Goal: Task Accomplishment & Management: Manage account settings

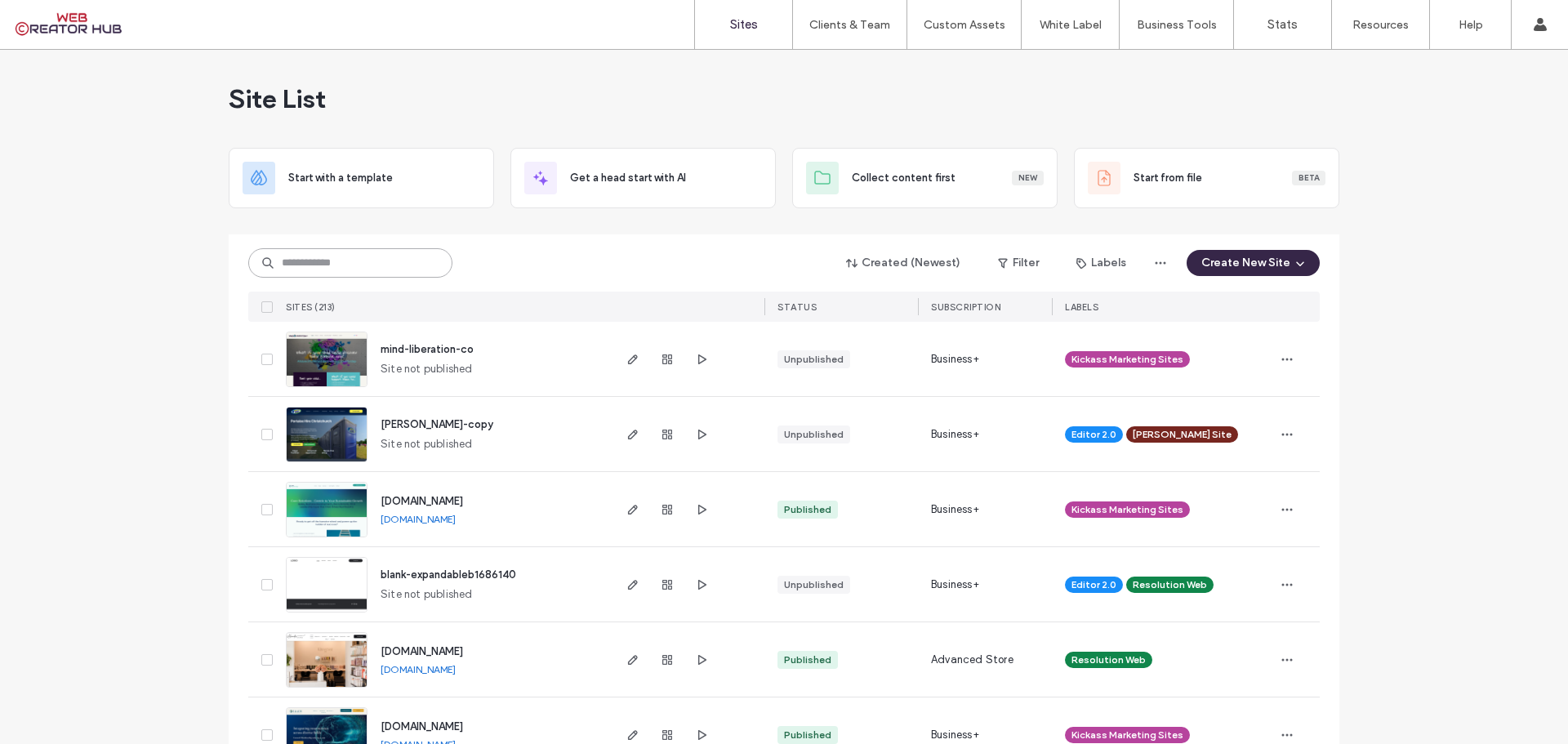
click at [347, 255] on input at bounding box center [351, 263] width 205 height 29
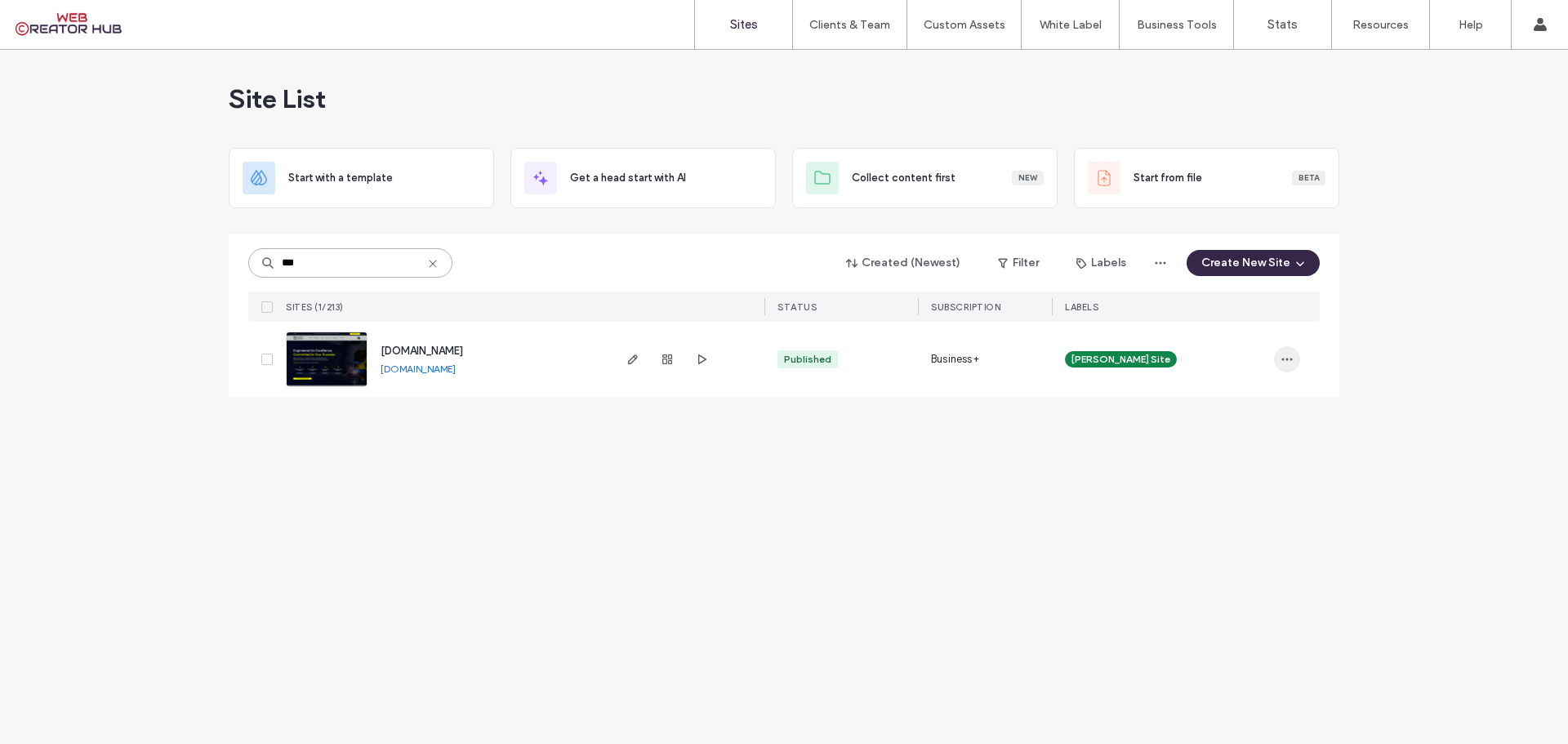
type input "***"
click at [1293, 362] on span "button" at bounding box center [1287, 359] width 26 height 26
click at [1236, 407] on span "Duplicate Site" at bounding box center [1220, 401] width 70 height 17
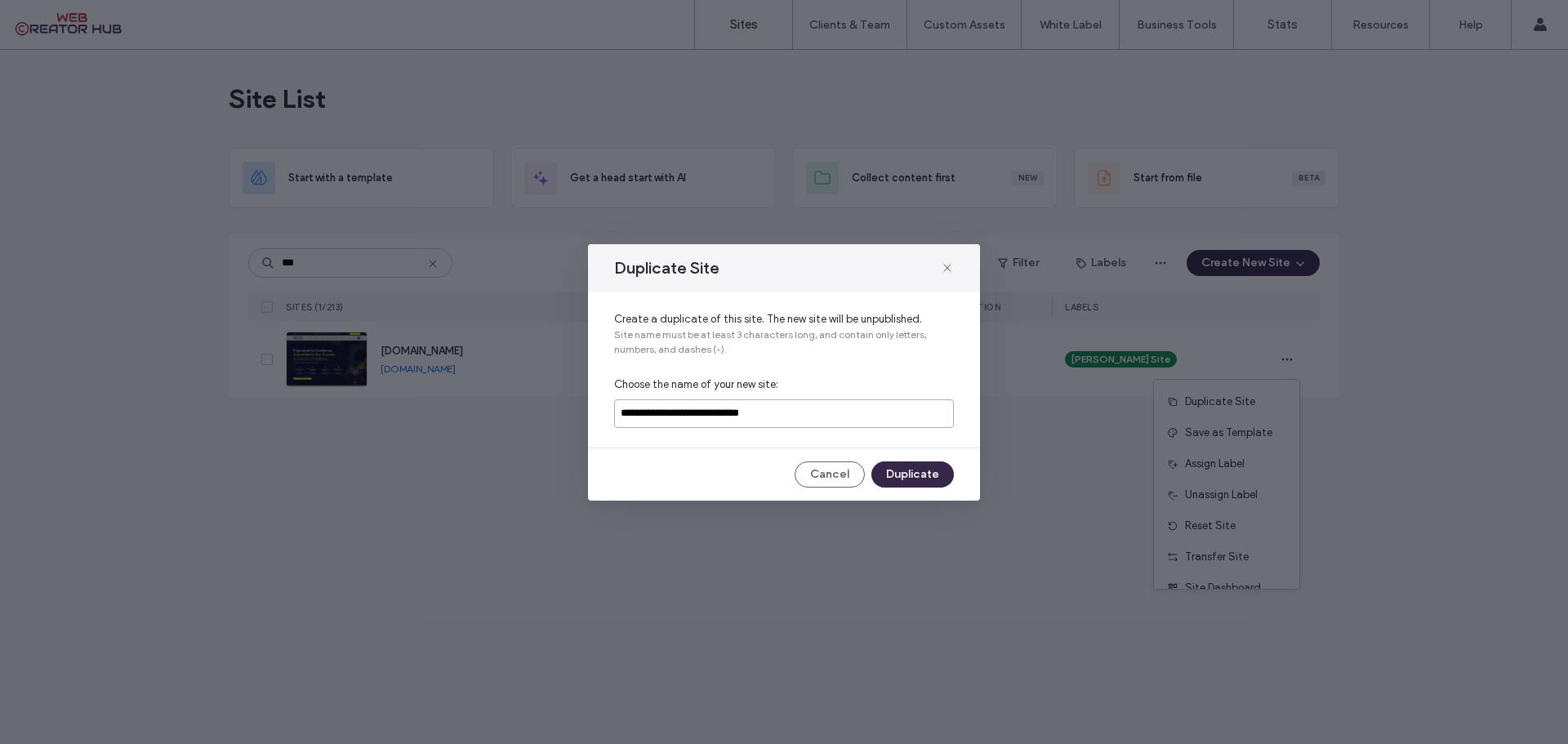
drag, startPoint x: 687, startPoint y: 413, endPoint x: 990, endPoint y: 417, distance: 303.0
click at [990, 417] on div "**********" at bounding box center [784, 372] width 1568 height 744
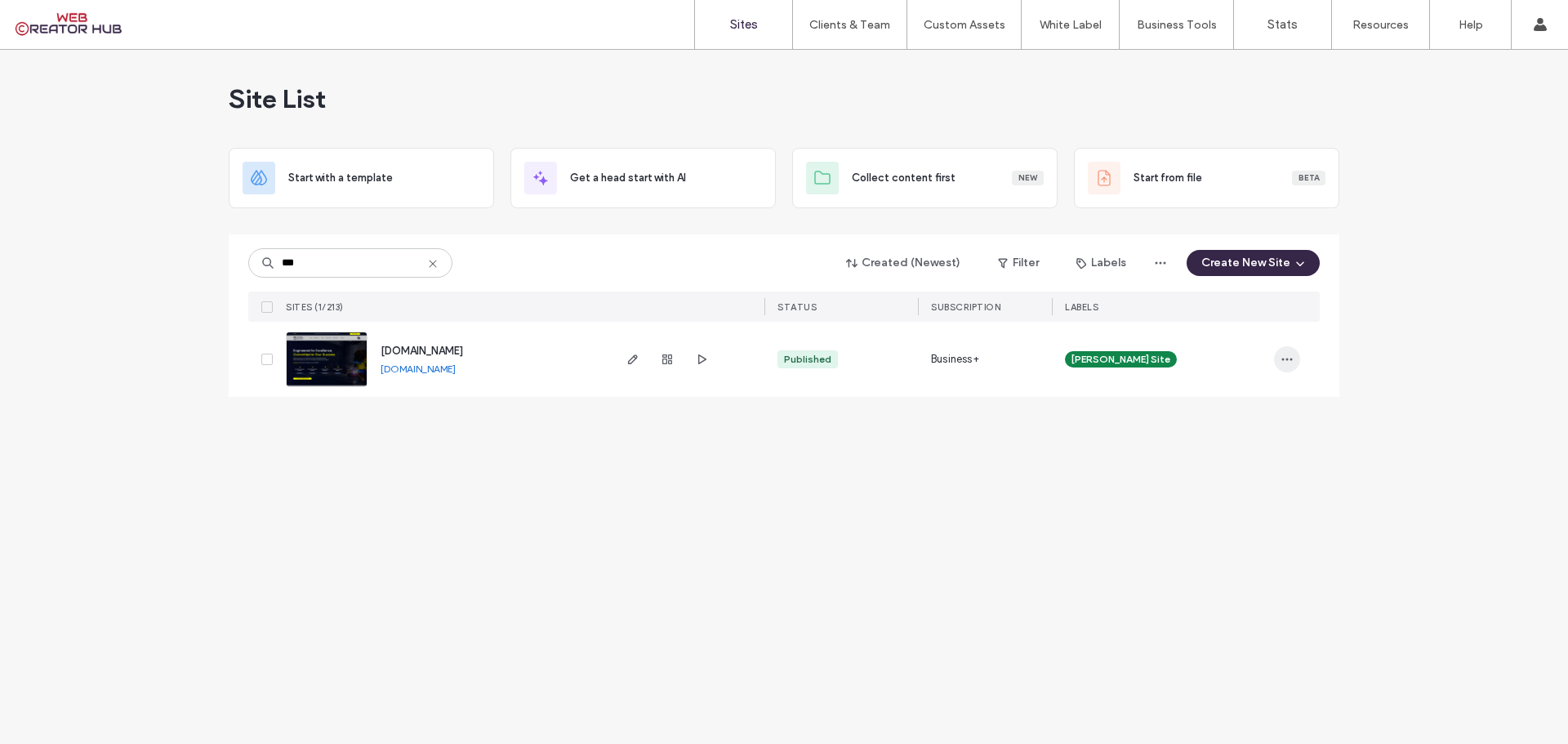
click at [1281, 362] on icon "button" at bounding box center [1287, 359] width 13 height 13
click at [1245, 396] on span "Duplicate Site" at bounding box center [1220, 401] width 70 height 17
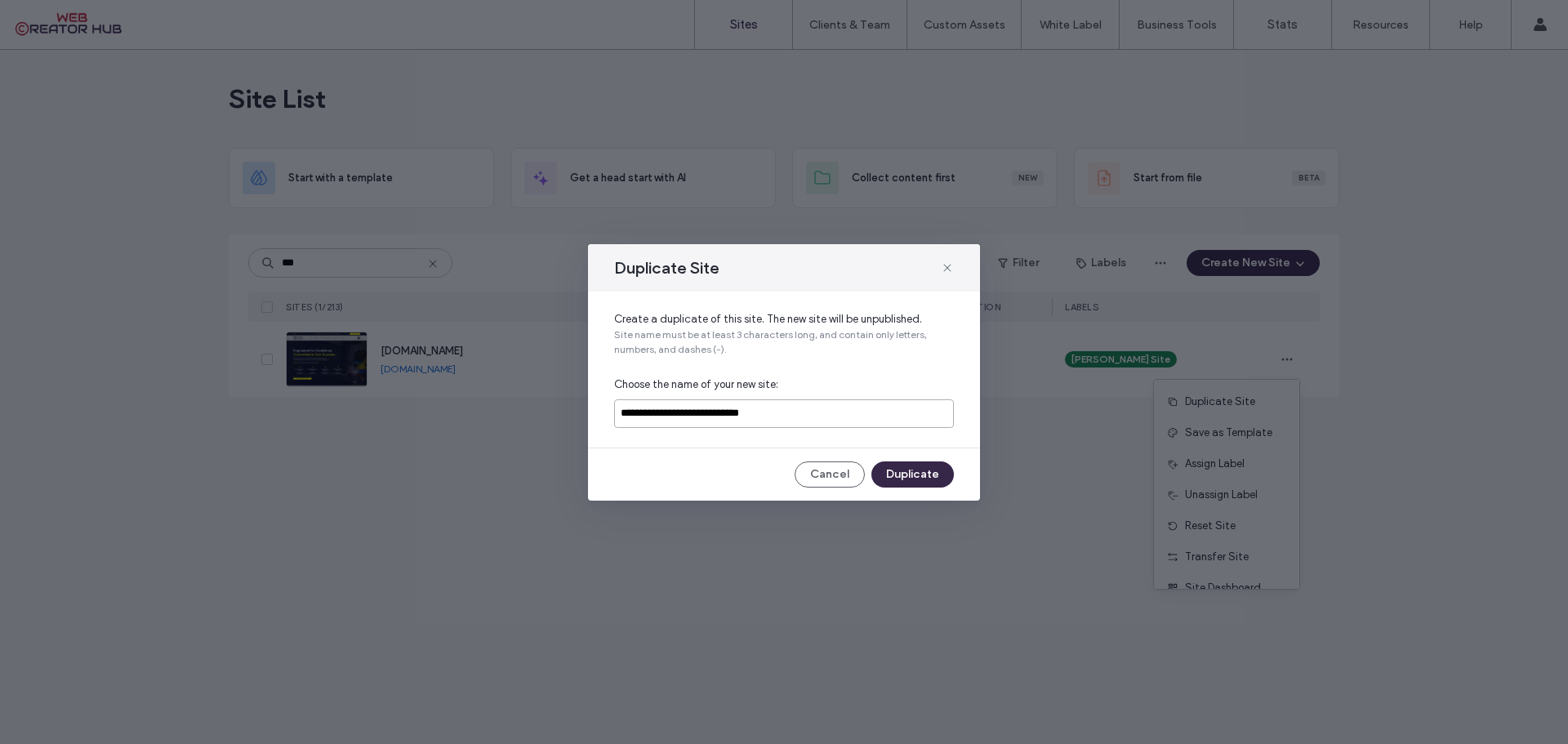
click at [703, 413] on input "**********" at bounding box center [784, 413] width 340 height 29
click at [685, 413] on input "**********" at bounding box center [784, 413] width 340 height 29
click at [624, 414] on input "**********" at bounding box center [784, 413] width 340 height 29
type input "**********"
click at [914, 471] on button "Duplicate" at bounding box center [913, 474] width 83 height 26
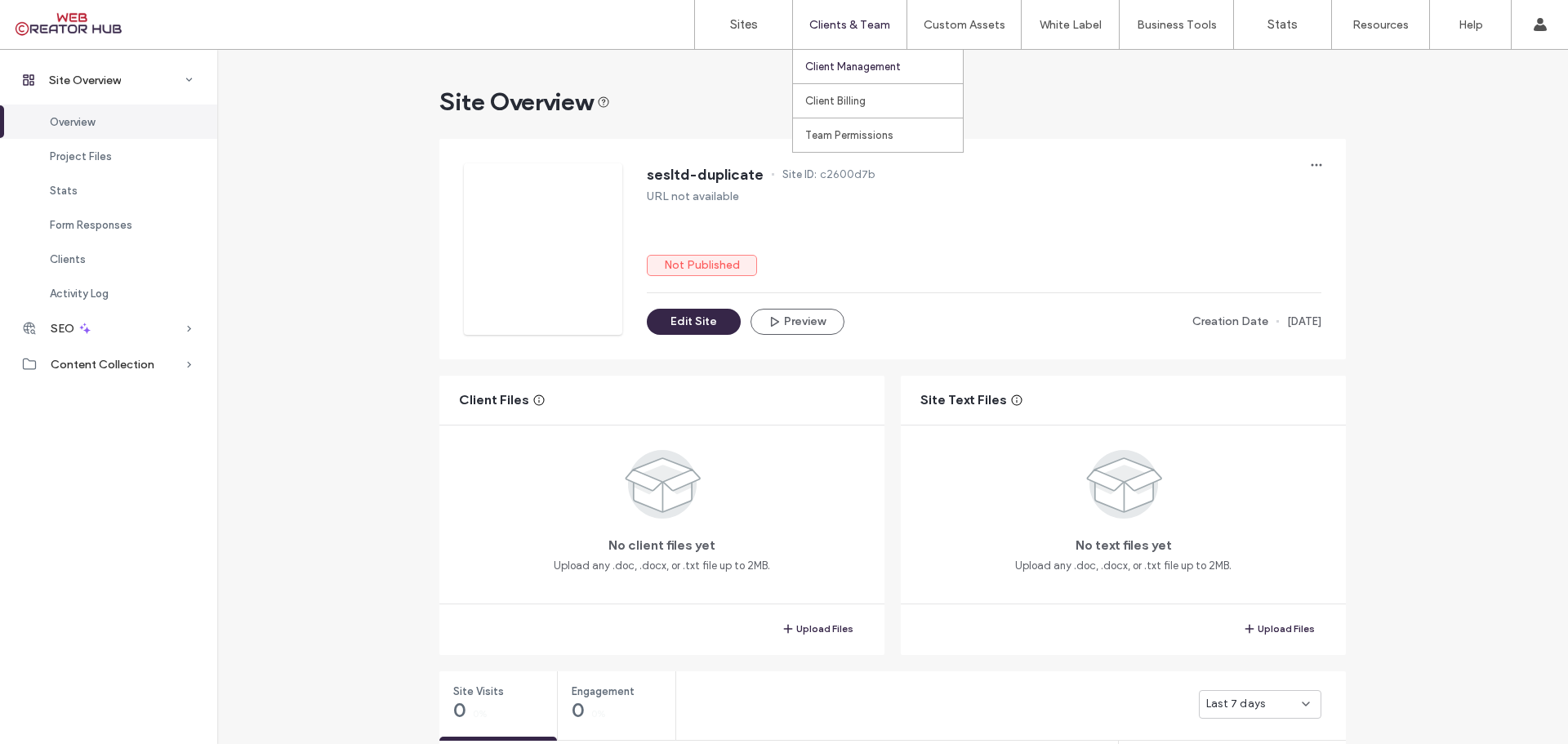
click at [856, 63] on label "Client Management" at bounding box center [853, 66] width 96 height 12
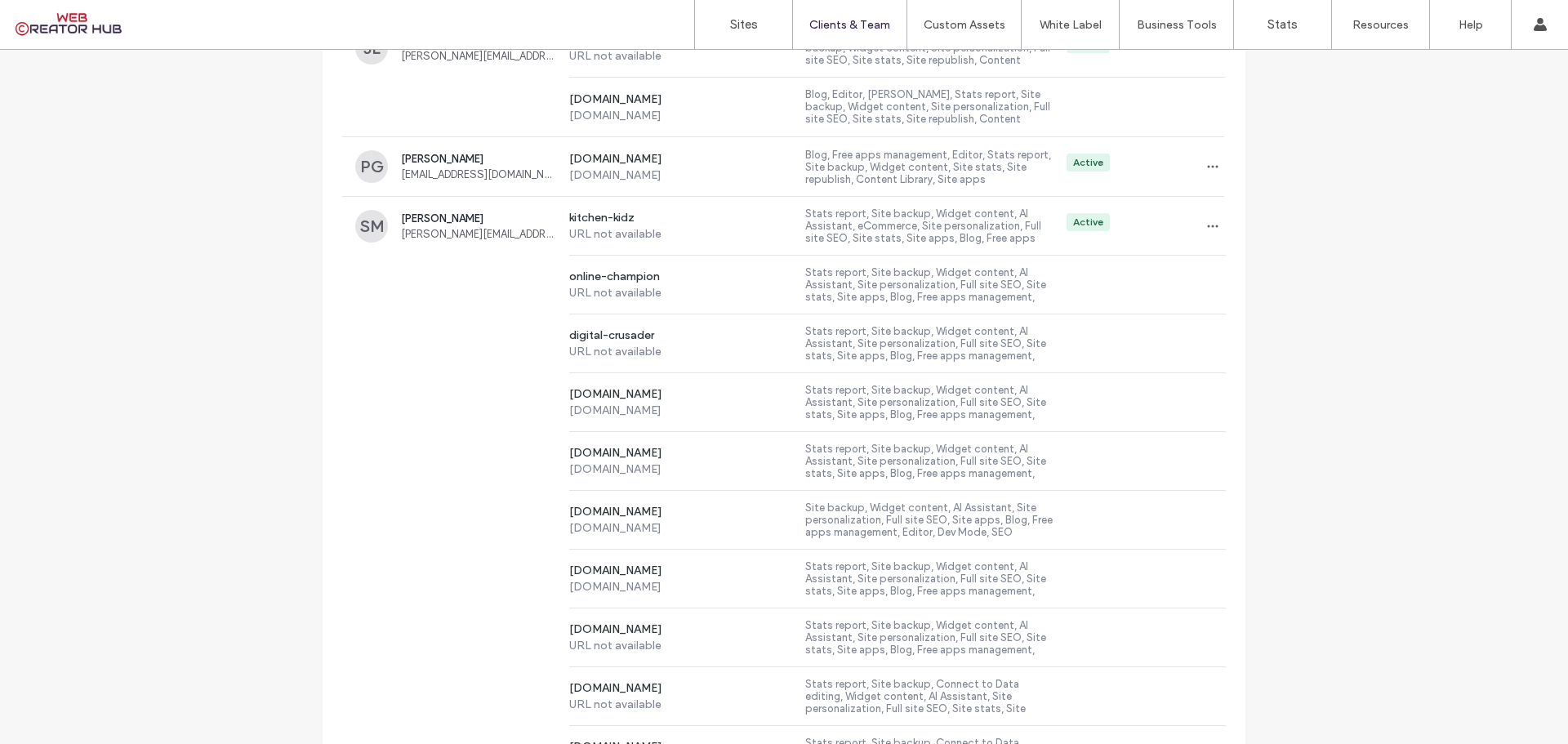
scroll to position [4187, 0]
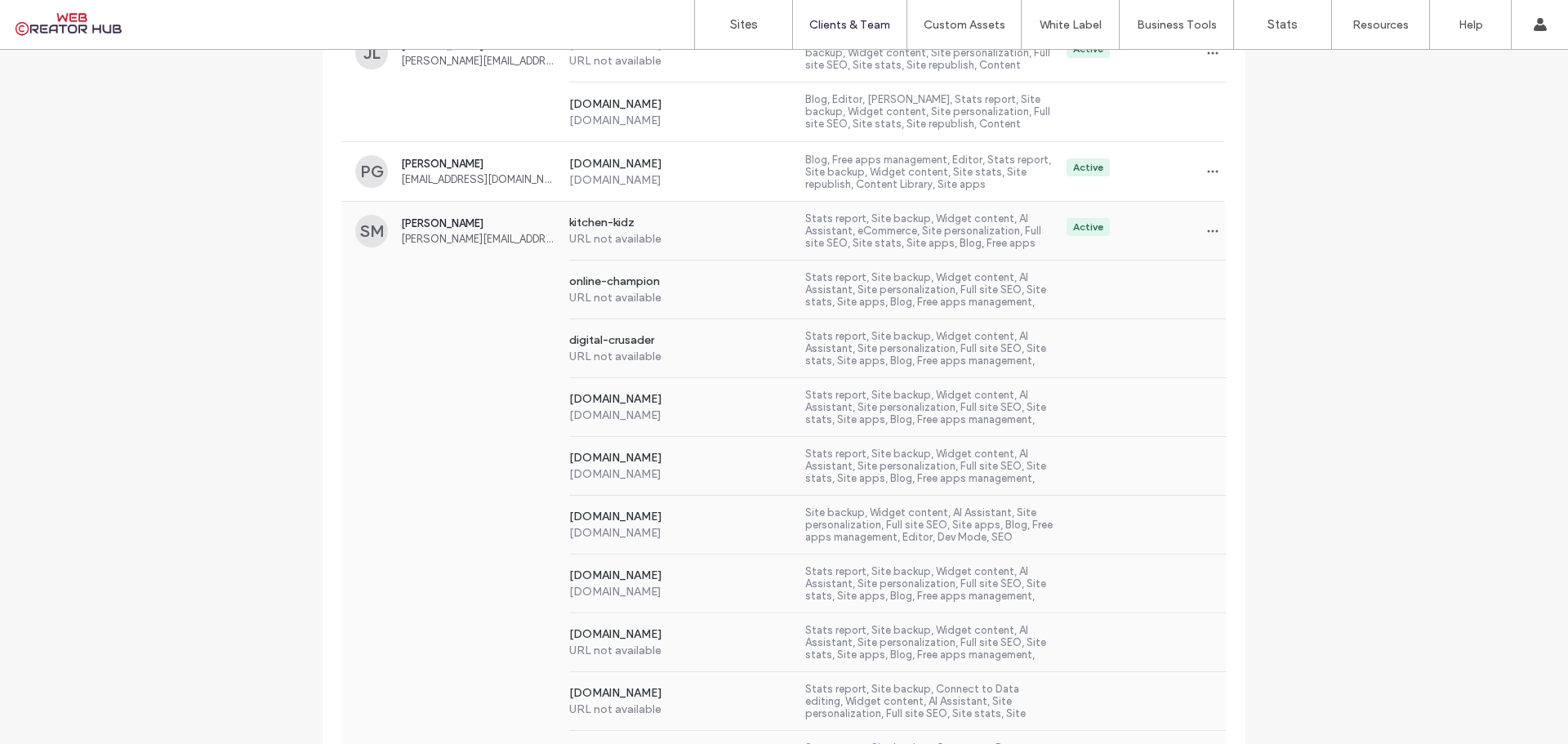
click at [409, 336] on div "digital-crusader URL not available Stats report, Site backup, Widget content, A…" at bounding box center [783, 349] width 883 height 59
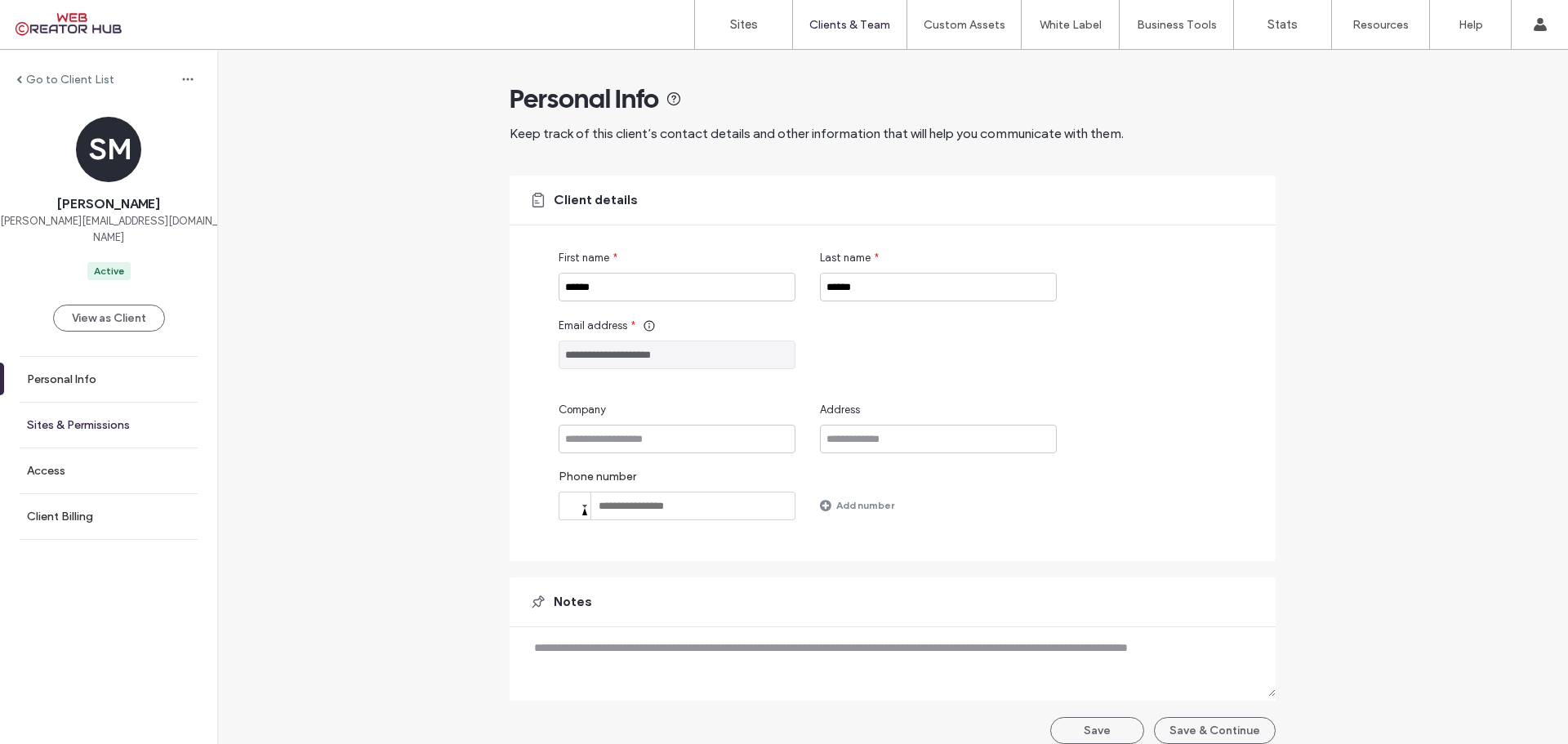
click at [64, 418] on label "Sites & Permissions" at bounding box center [78, 424] width 103 height 14
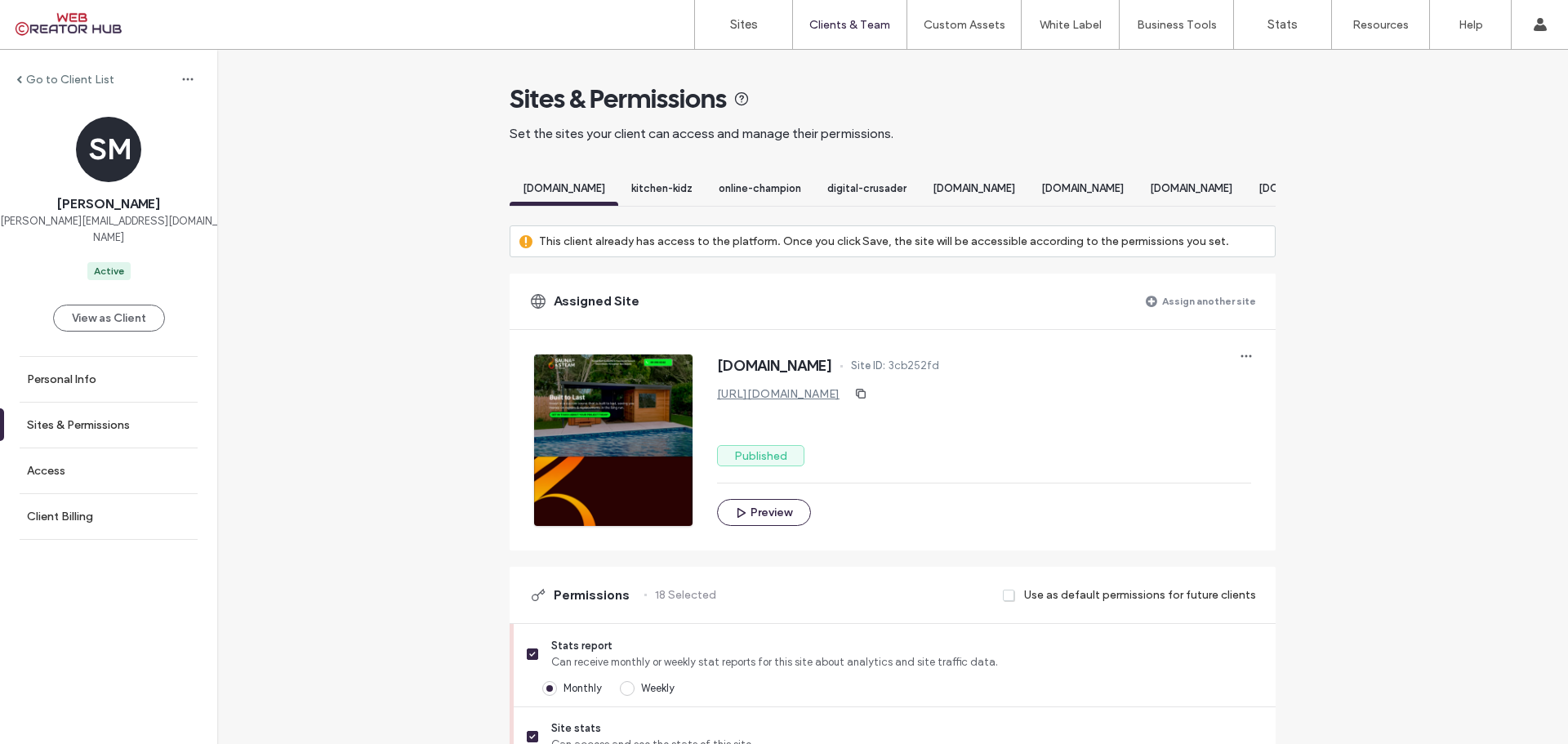
click at [1193, 315] on label "Assign another site" at bounding box center [1210, 300] width 94 height 29
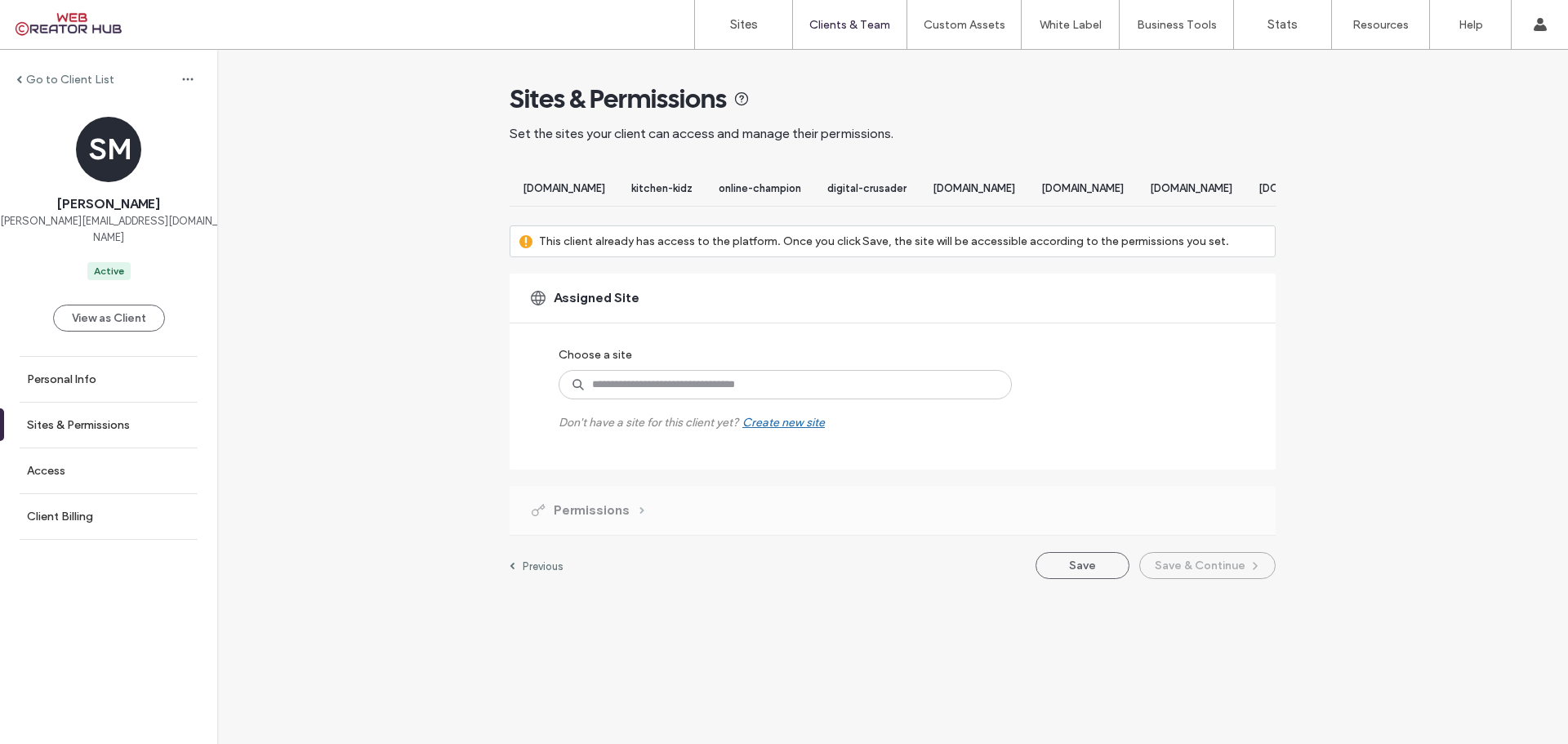
click at [632, 415] on label "Don't have a site for this client yet? Create new site" at bounding box center [691, 414] width 266 height 30
click at [632, 400] on input at bounding box center [785, 385] width 453 height 29
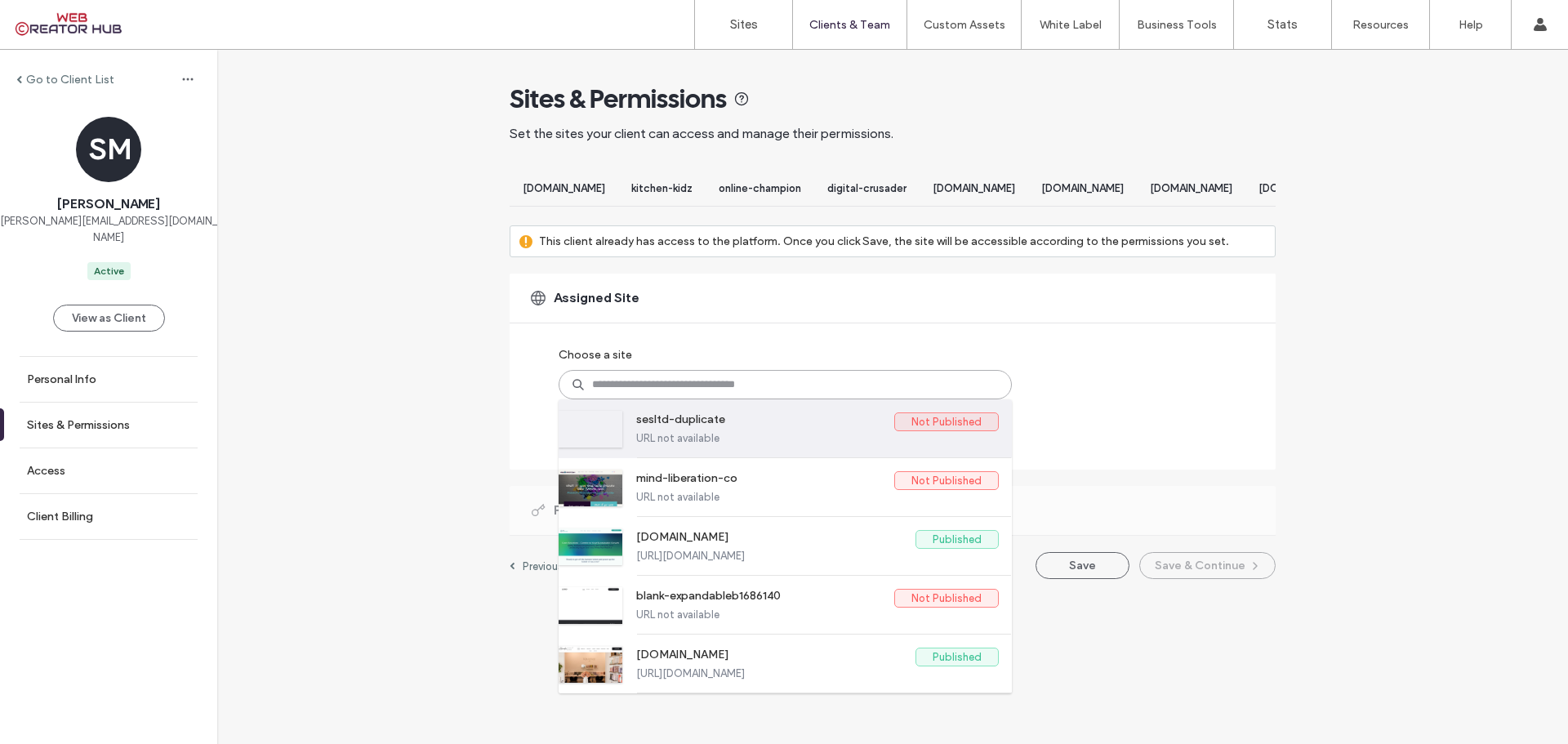
click at [725, 432] on label "sesltd-duplicate" at bounding box center [766, 422] width 258 height 19
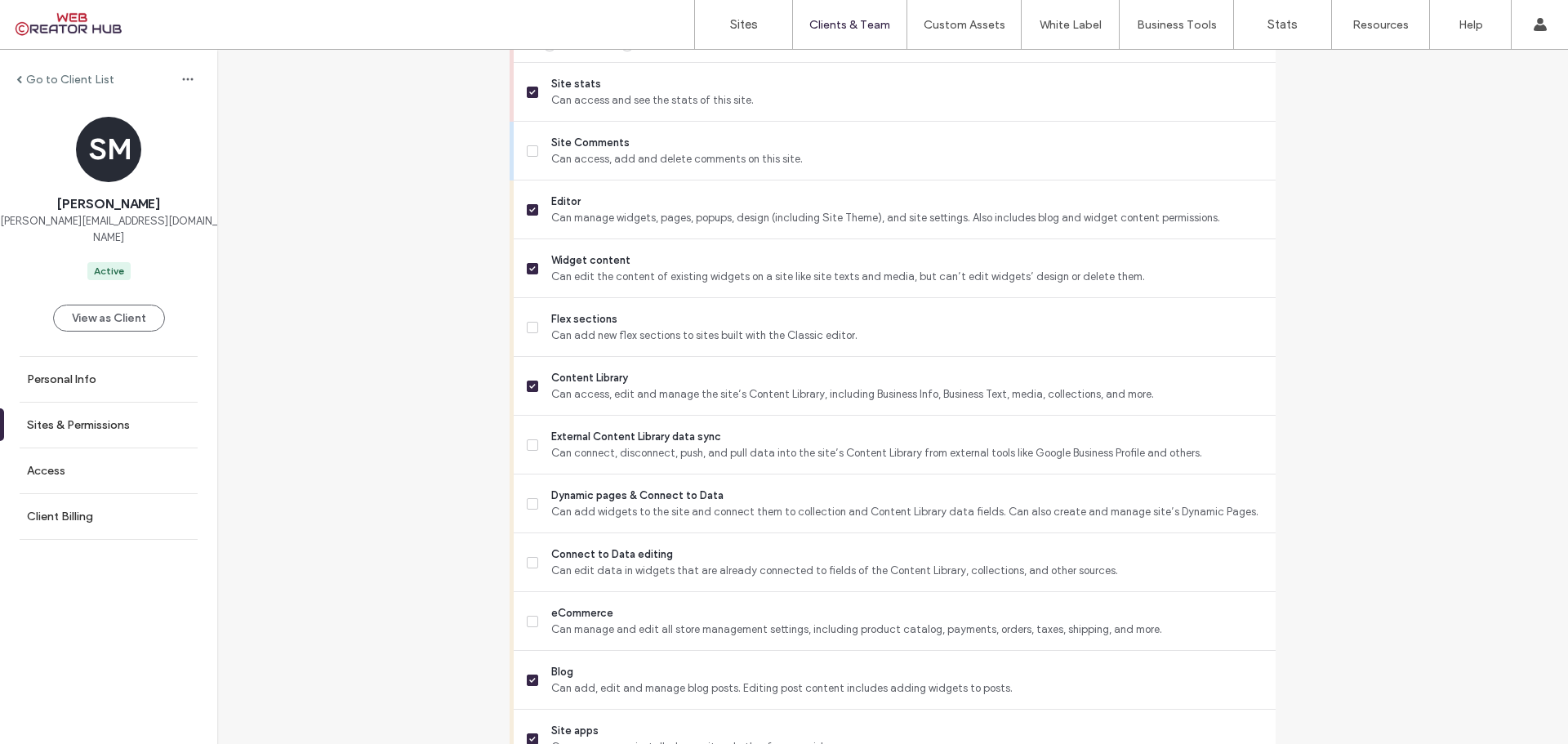
scroll to position [653, 0]
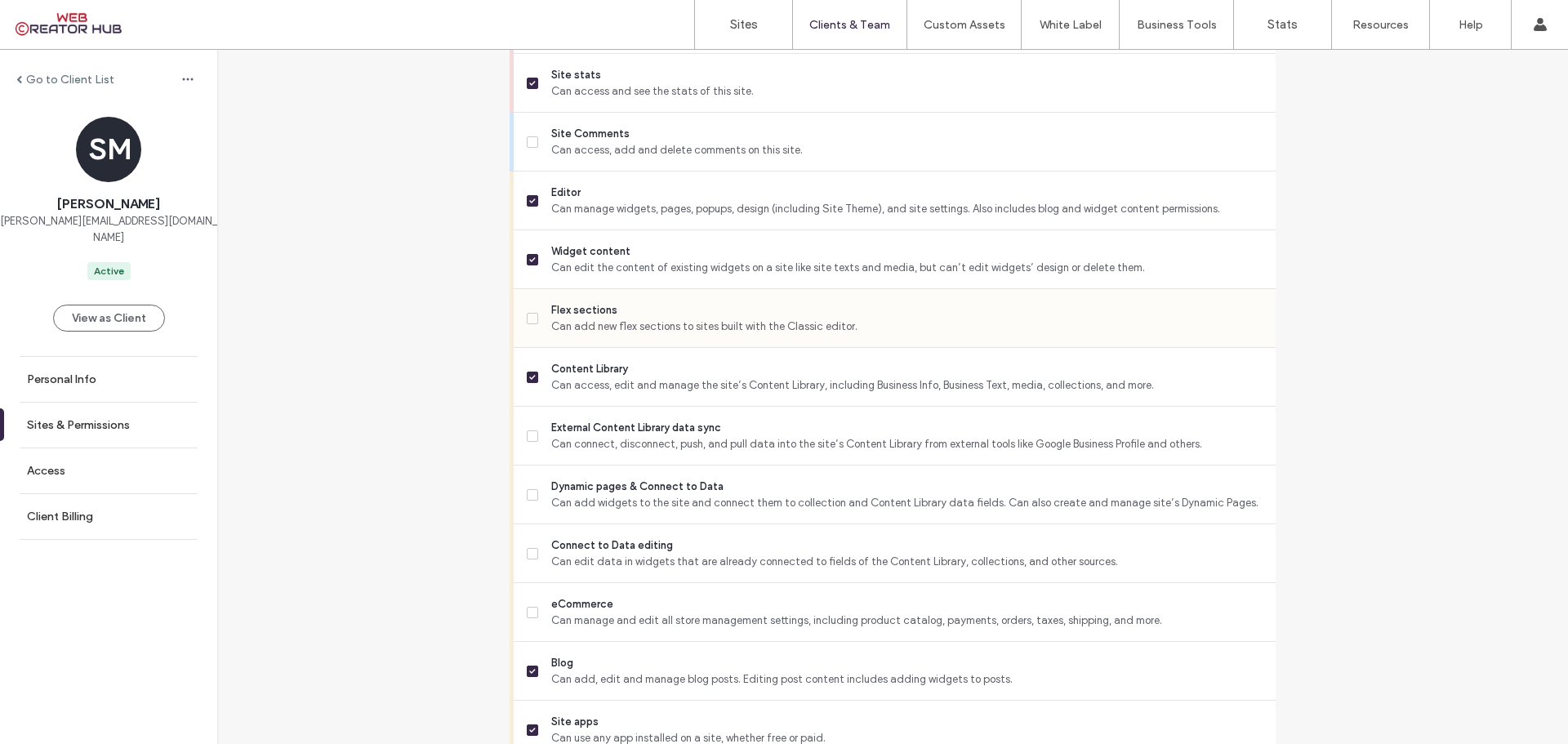
click at [529, 320] on icon at bounding box center [532, 318] width 6 height 5
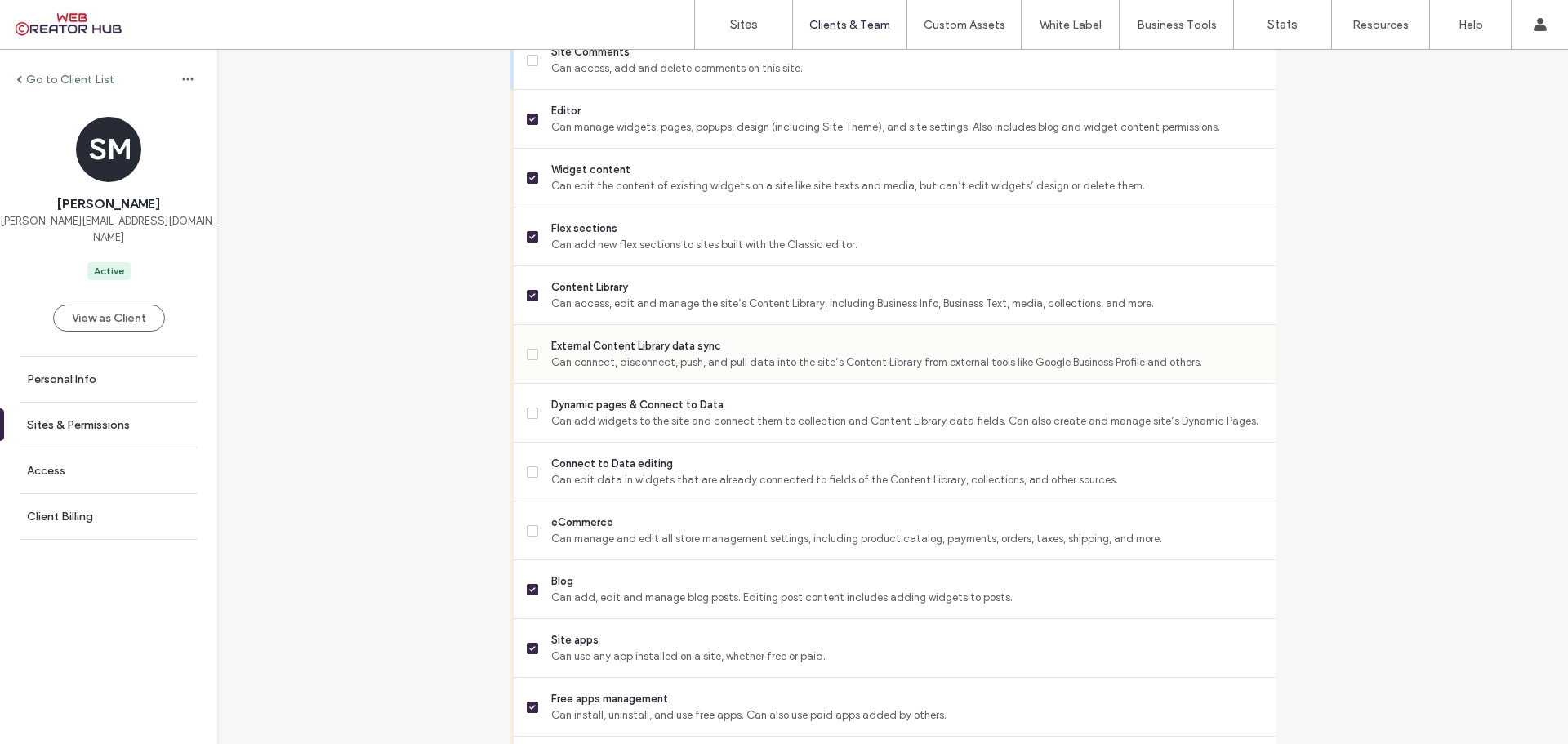
click at [529, 356] on icon at bounding box center [532, 354] width 6 height 5
click at [529, 415] on icon at bounding box center [532, 413] width 6 height 5
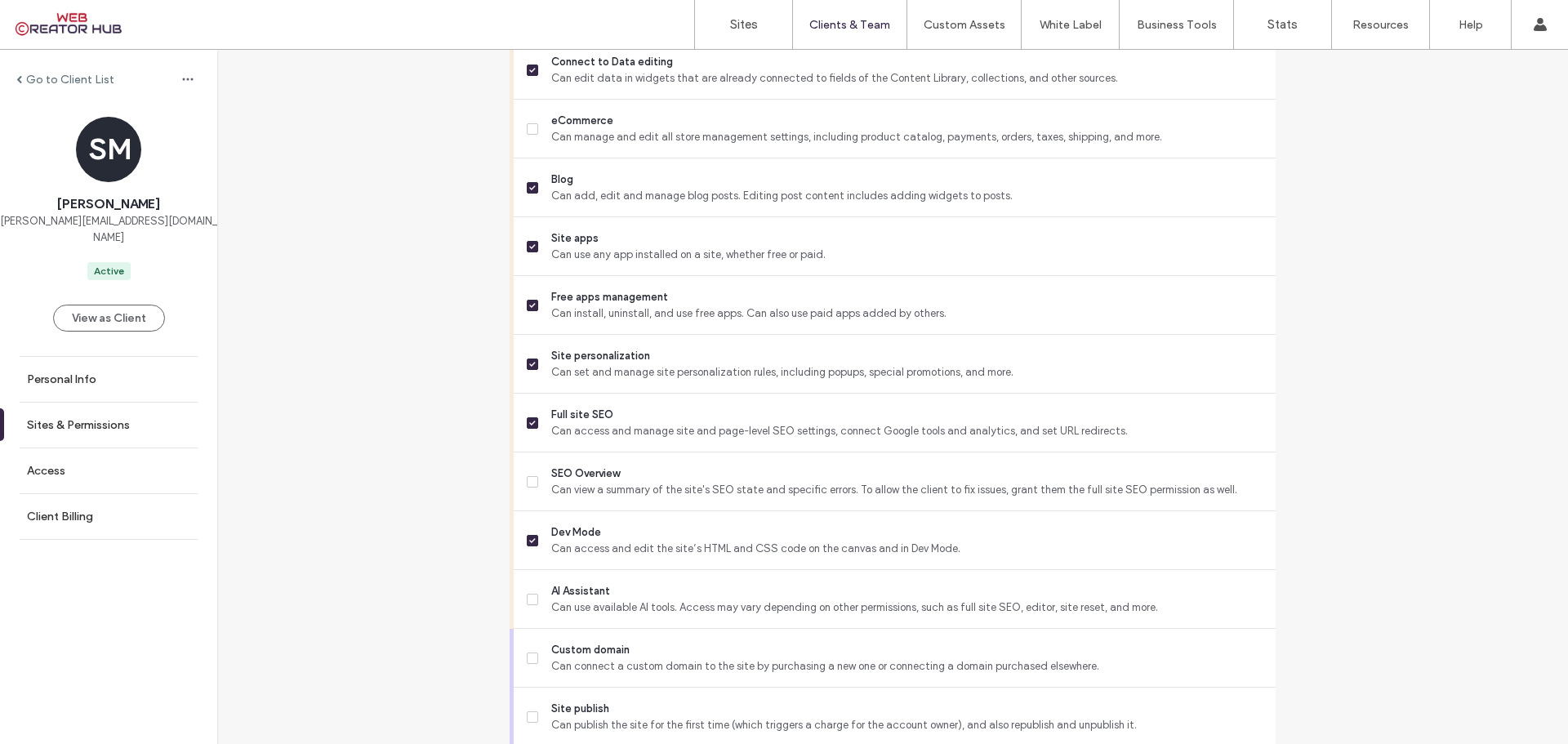
scroll to position [1143, 0]
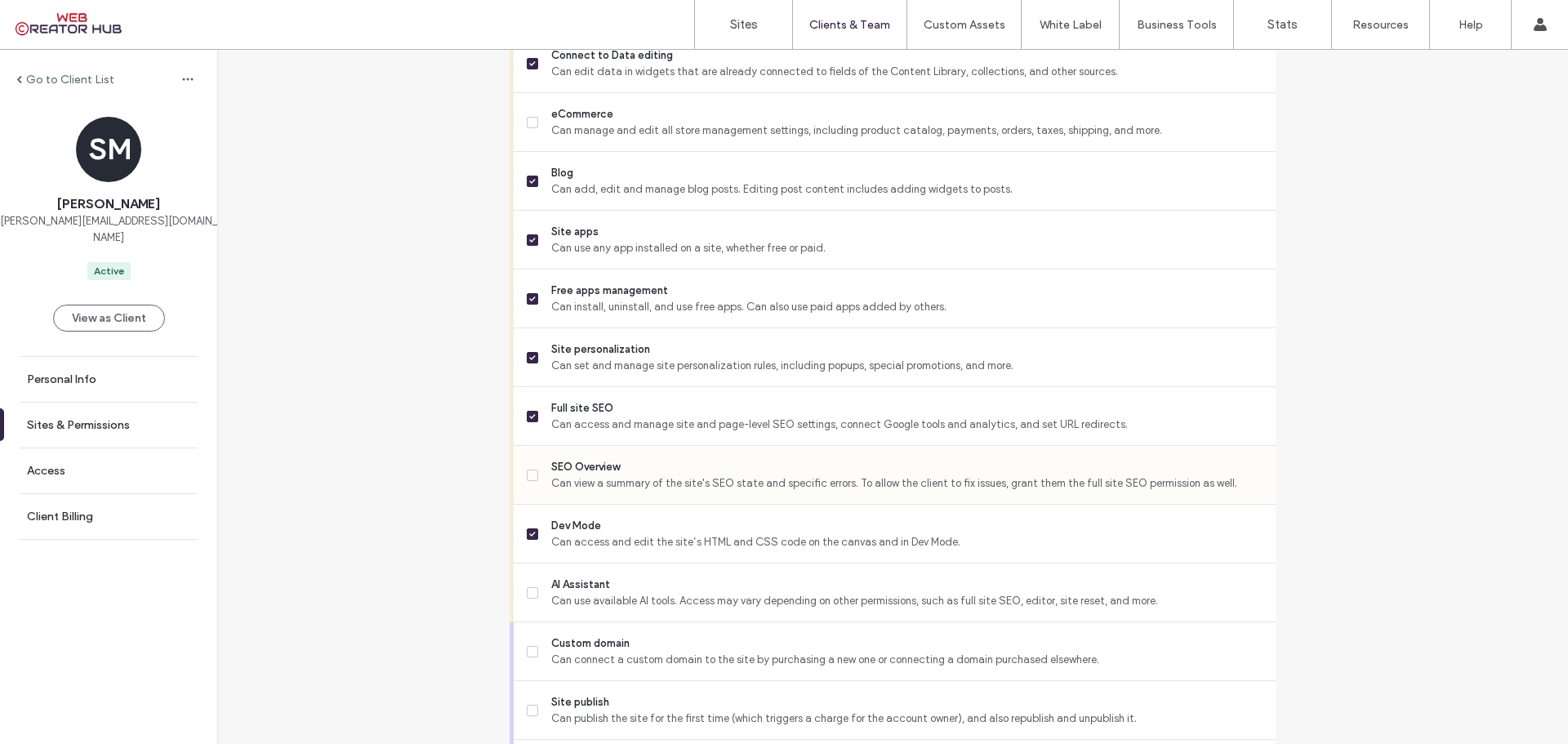
click at [532, 481] on span at bounding box center [532, 475] width 11 height 11
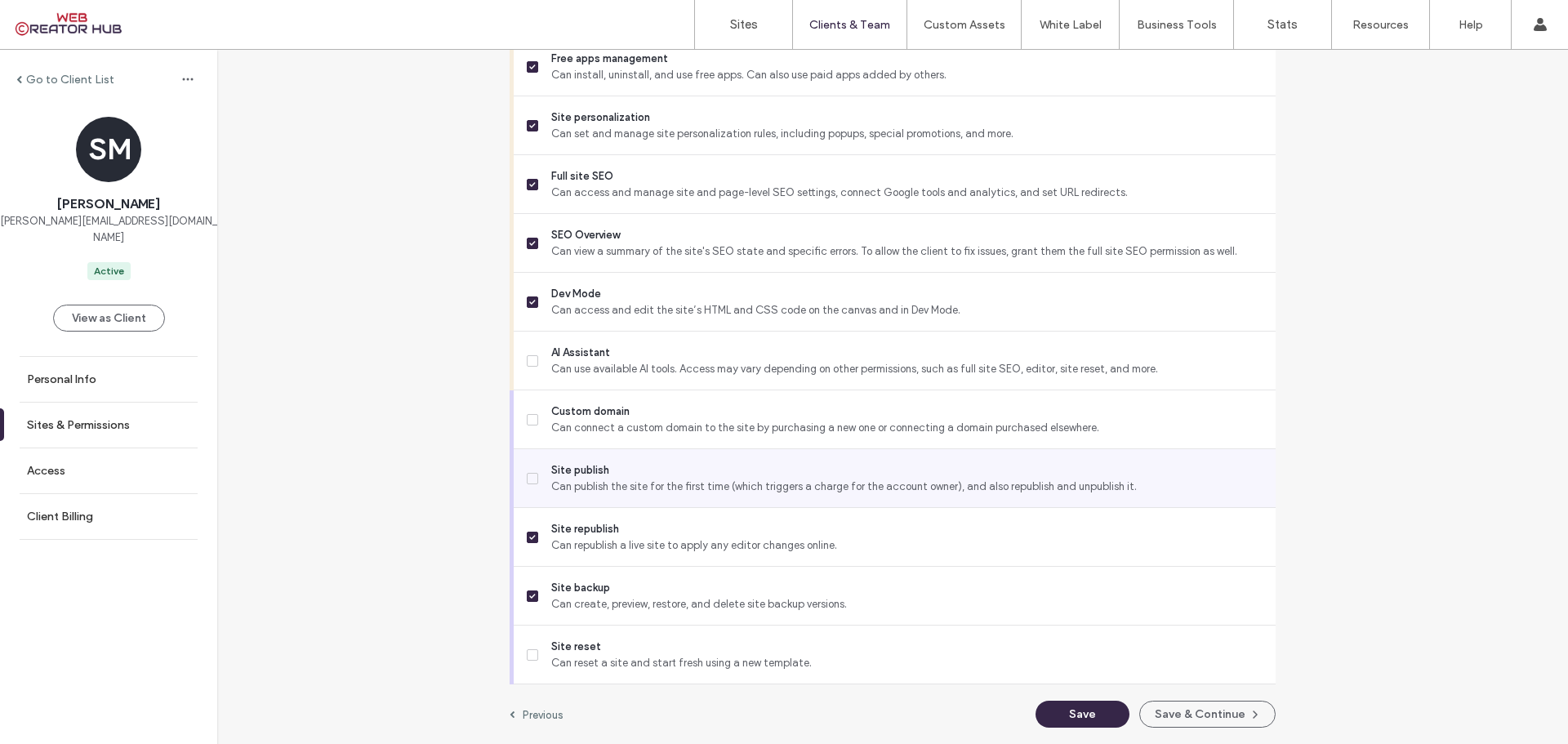
scroll to position [1388, 0]
click at [529, 360] on icon at bounding box center [532, 360] width 6 height 5
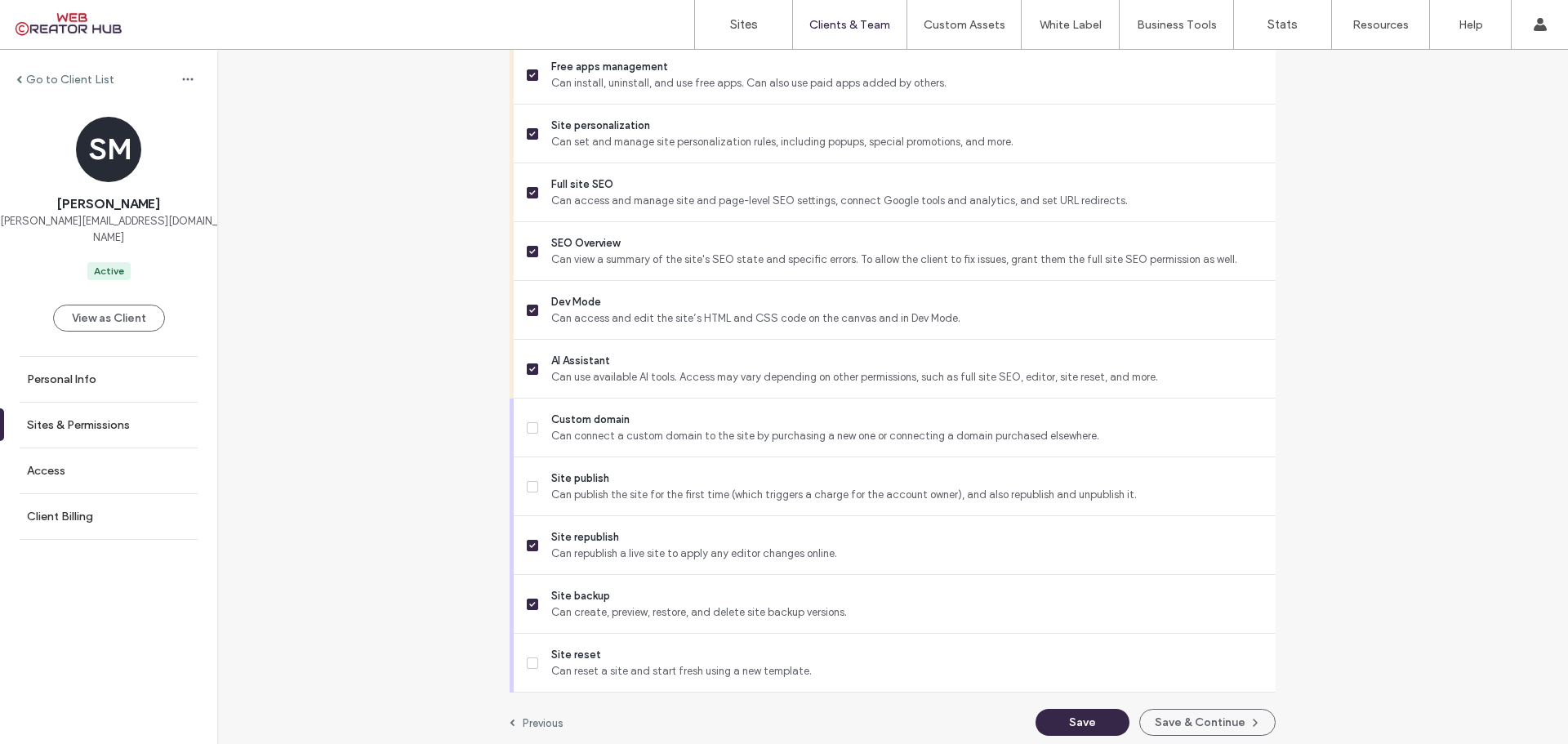
scroll to position [1389, 0]
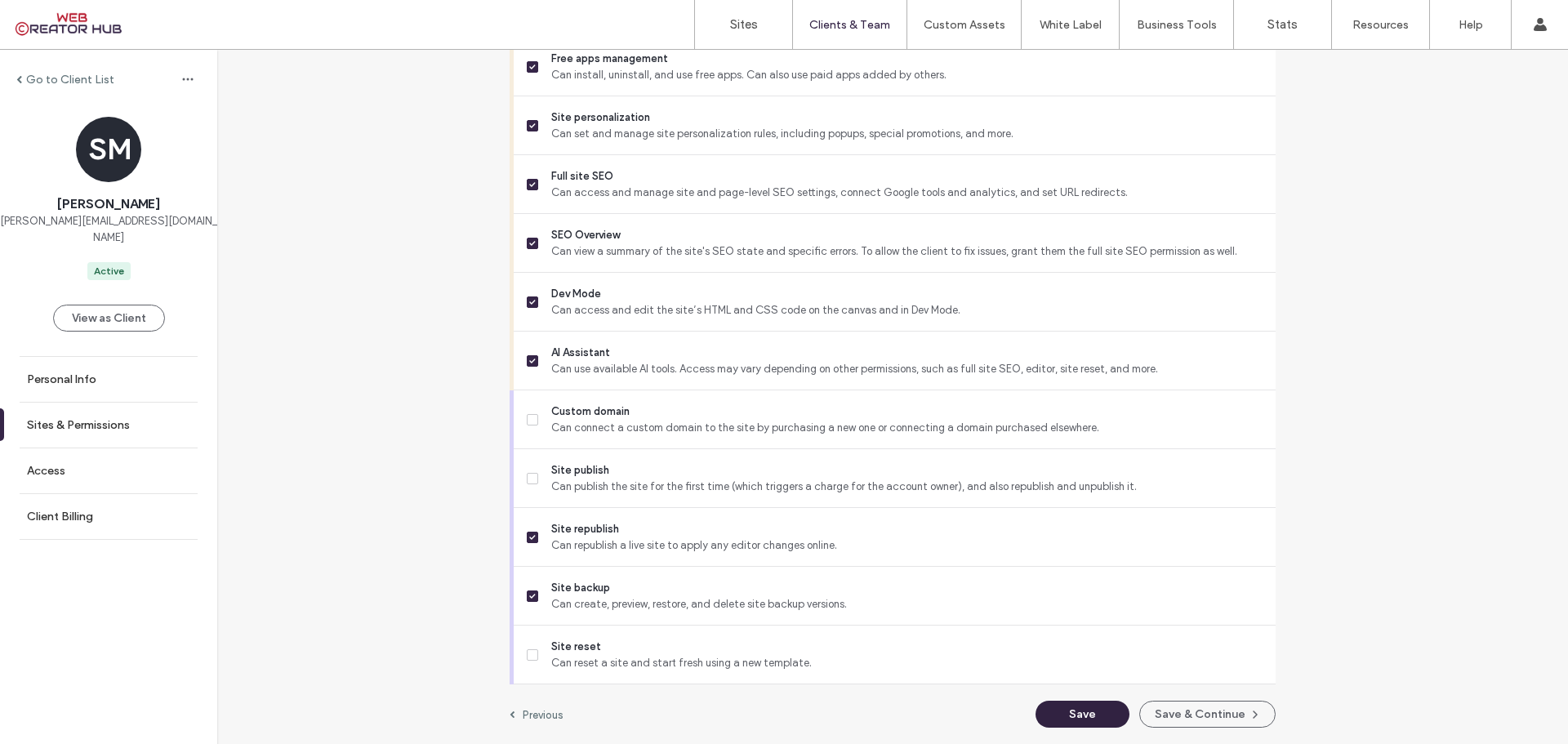
click at [1095, 713] on button "Save" at bounding box center [1082, 714] width 94 height 27
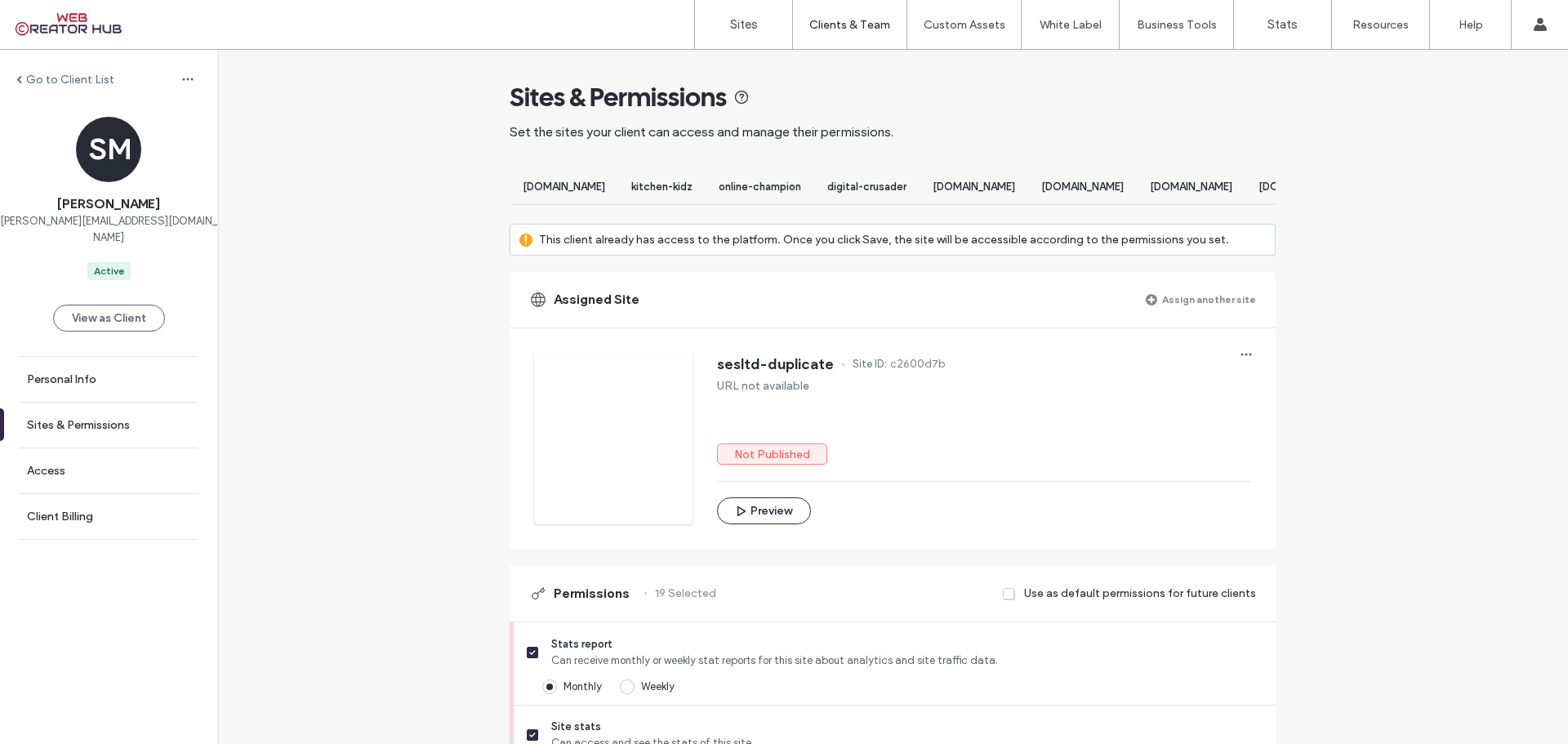
scroll to position [0, 0]
click at [110, 305] on button "View as Client" at bounding box center [109, 318] width 111 height 27
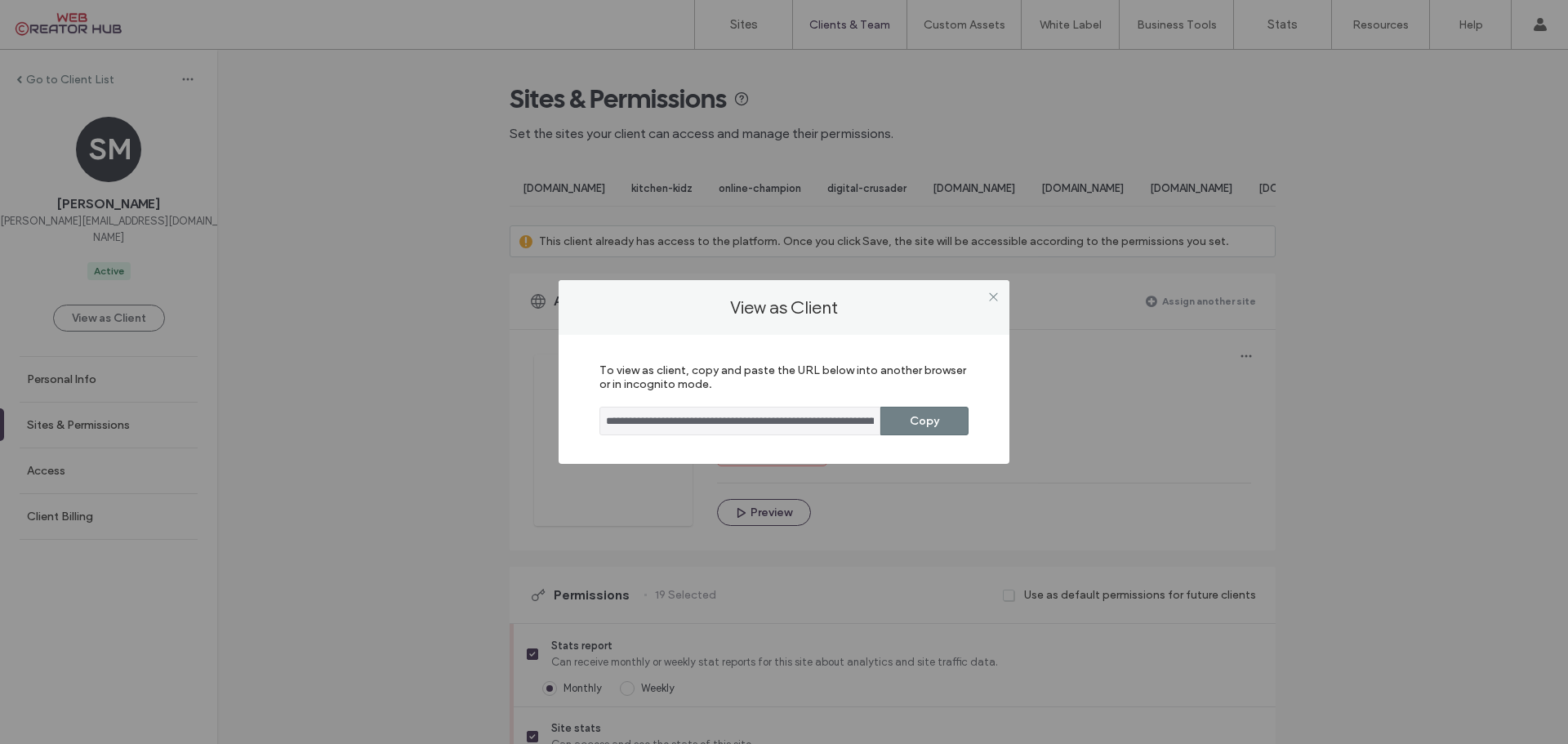
click at [921, 418] on button "Copy" at bounding box center [925, 421] width 88 height 29
click at [996, 295] on icon at bounding box center [993, 296] width 12 height 12
